Goal: Task Accomplishment & Management: Use online tool/utility

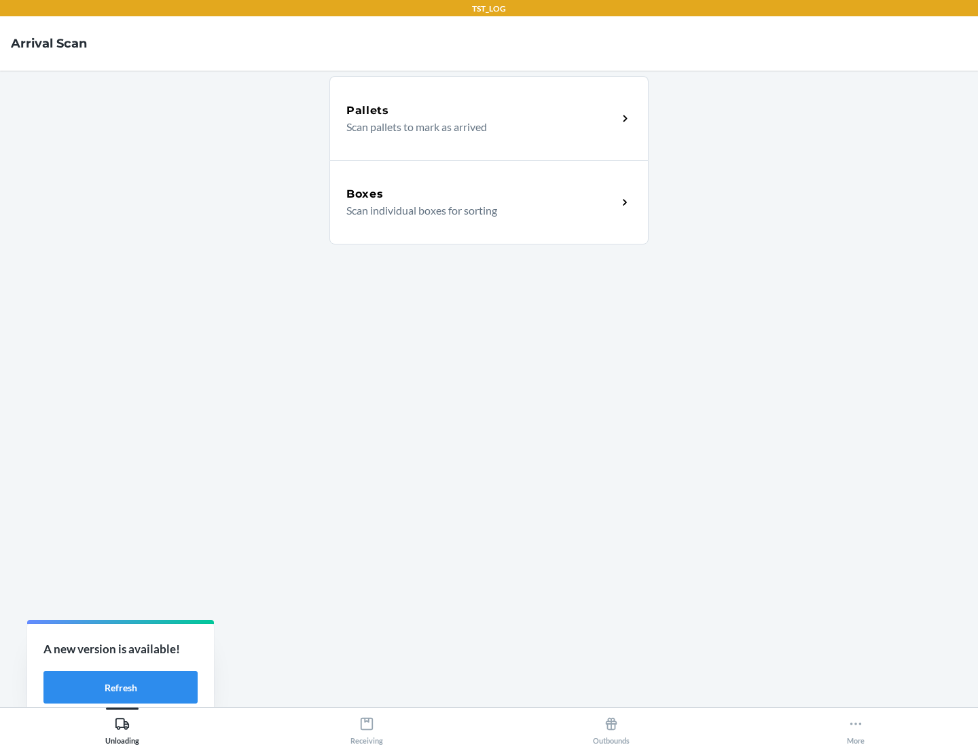
click at [482, 194] on div "Boxes" at bounding box center [481, 194] width 271 height 16
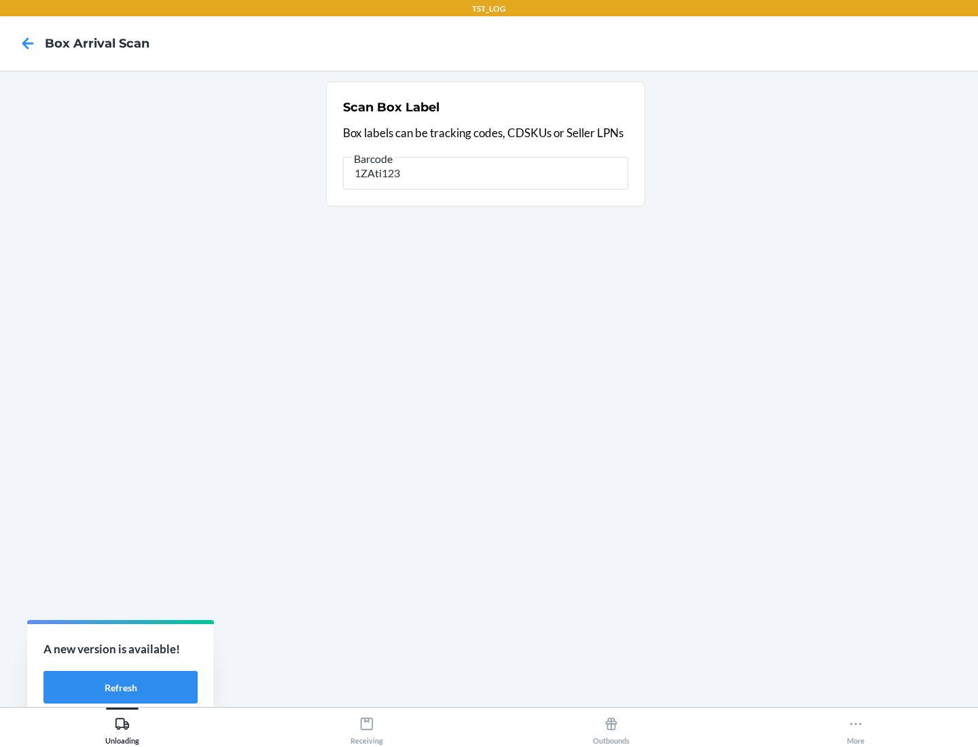
type input "1ZAti123"
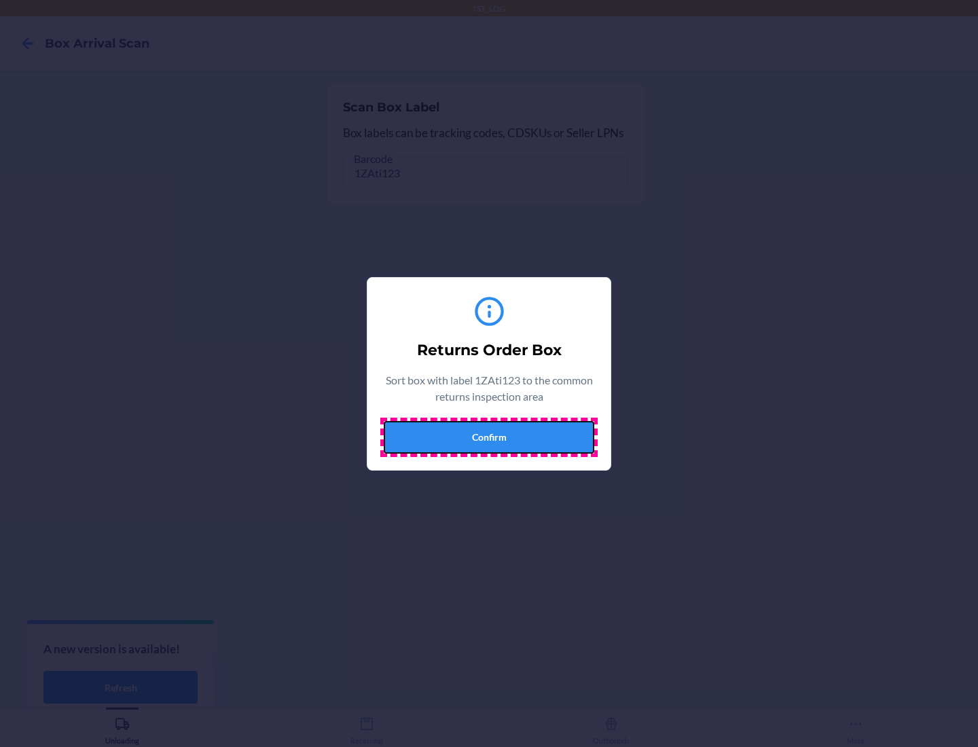
click at [489, 437] on button "Confirm" at bounding box center [489, 437] width 211 height 33
